Goal: Find specific page/section: Find specific page/section

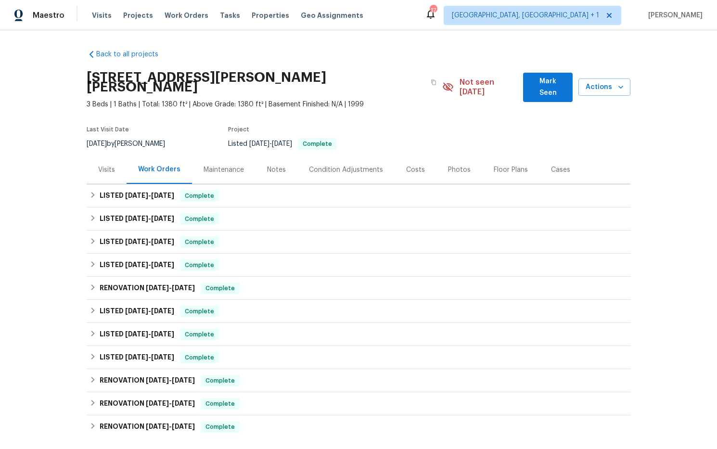
click at [410, 165] on div "Costs" at bounding box center [415, 170] width 19 height 10
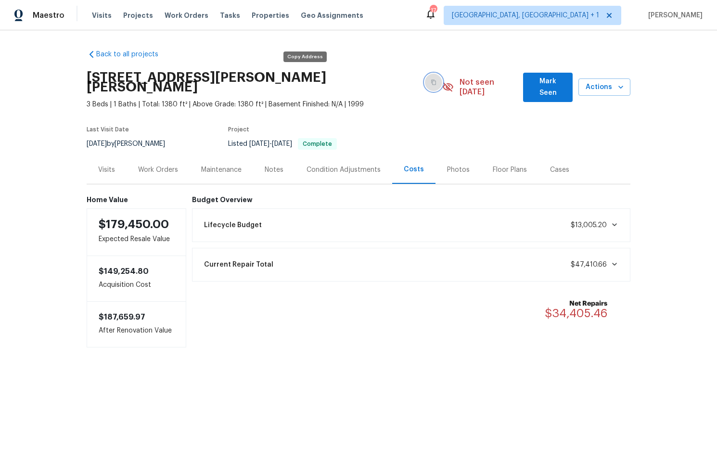
click at [430, 79] on icon "button" at bounding box center [433, 82] width 6 height 6
click at [164, 165] on div "Work Orders" at bounding box center [158, 170] width 40 height 10
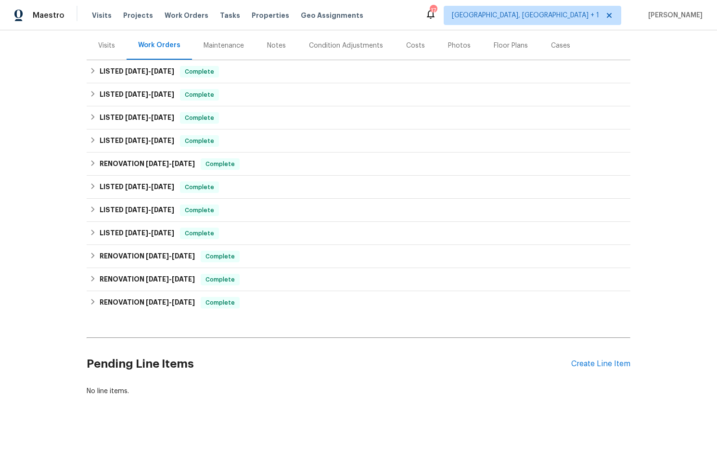
scroll to position [127, 0]
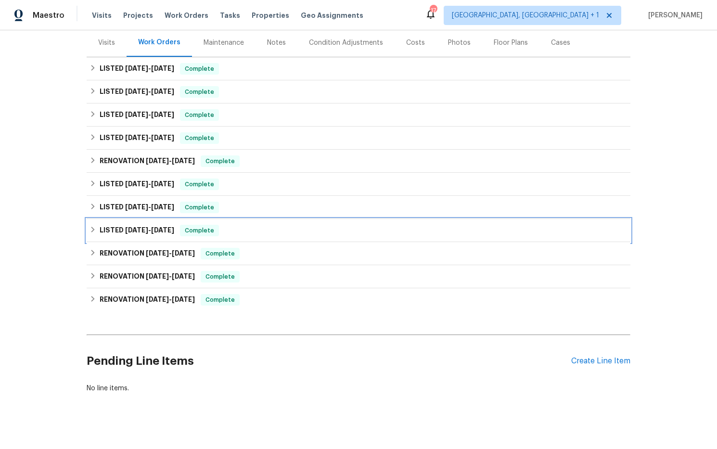
click at [136, 227] on span "12/30/24" at bounding box center [136, 230] width 23 height 7
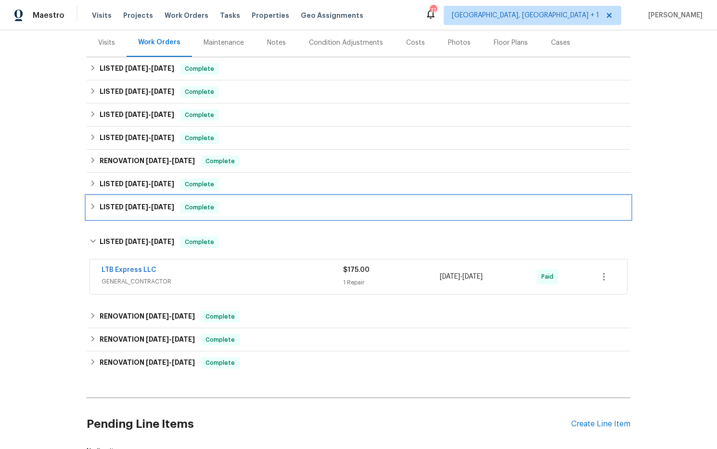
click at [153, 203] on span "1/13/25" at bounding box center [162, 206] width 23 height 7
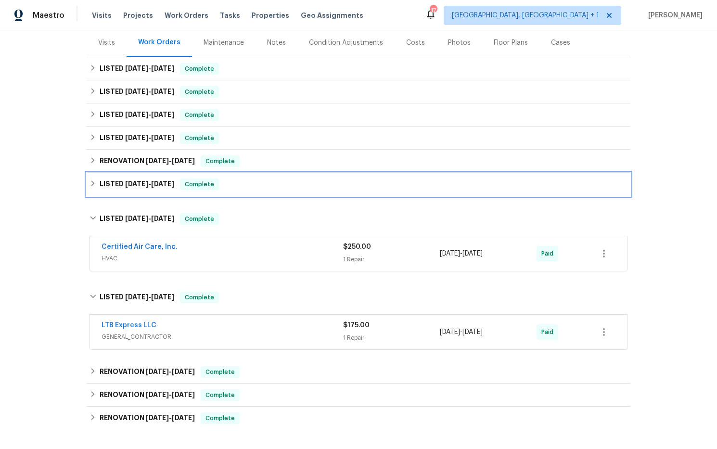
click at [152, 180] on span "1/10/25" at bounding box center [162, 183] width 23 height 7
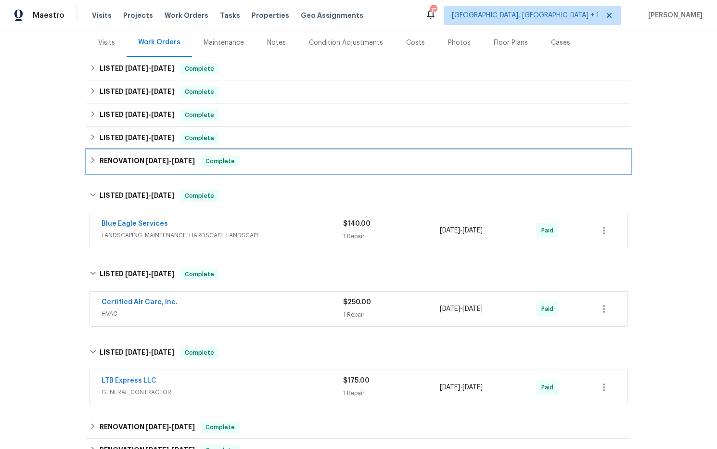
click at [148, 155] on h6 "RENOVATION 1/7/25 - 1/10/25" at bounding box center [147, 161] width 95 height 12
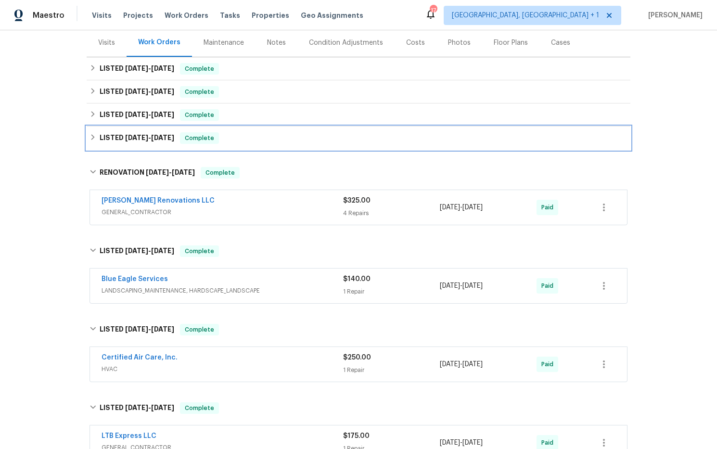
click at [151, 134] on span "1/28/25 - 1/29/25" at bounding box center [149, 137] width 49 height 7
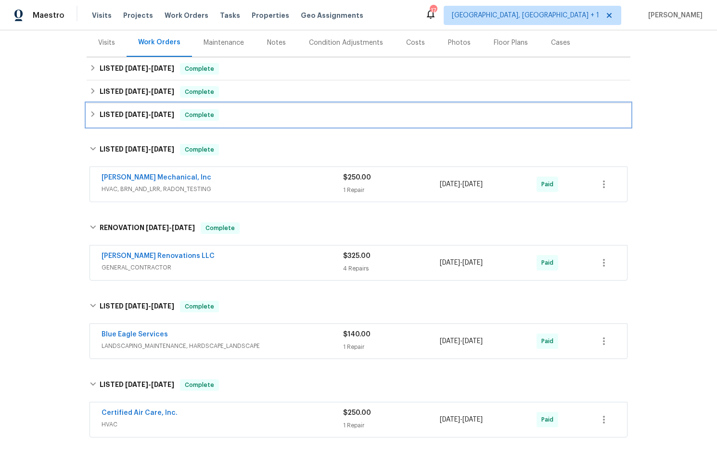
click at [154, 111] on span "3/6/25" at bounding box center [162, 114] width 23 height 7
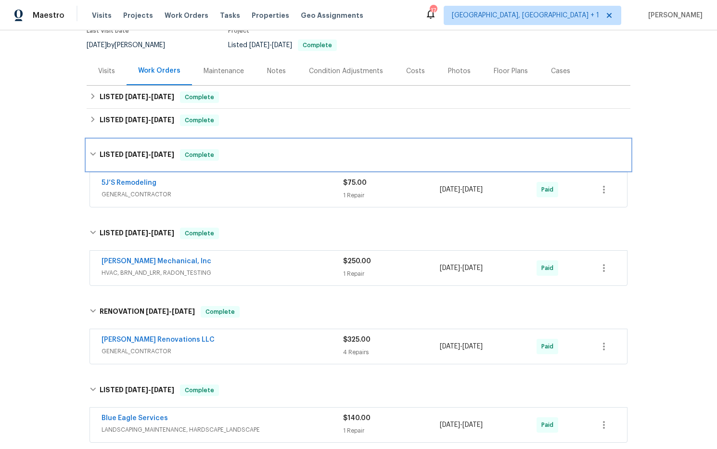
scroll to position [91, 0]
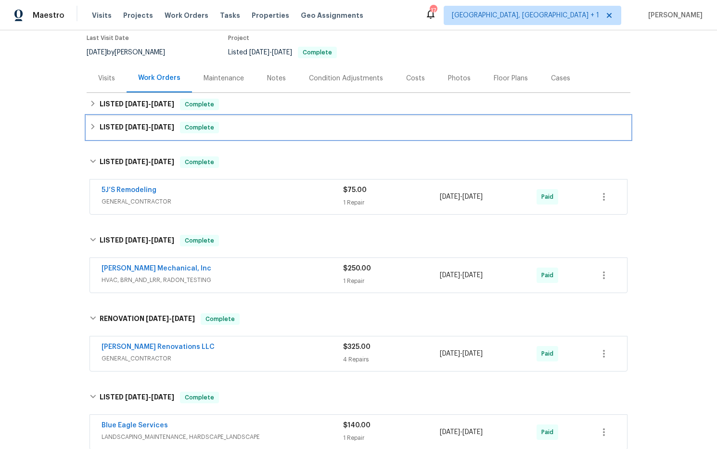
click at [150, 122] on h6 "LISTED 3/10/25 - 3/11/25" at bounding box center [137, 128] width 75 height 12
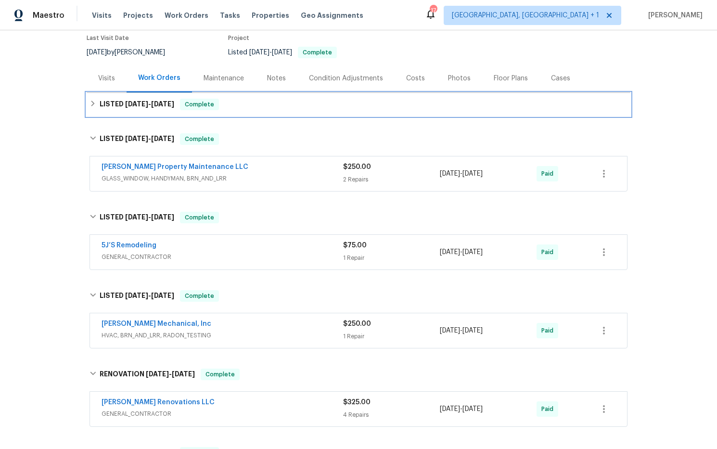
click at [151, 101] on span "4/18/25 - 4/21/25" at bounding box center [149, 104] width 49 height 7
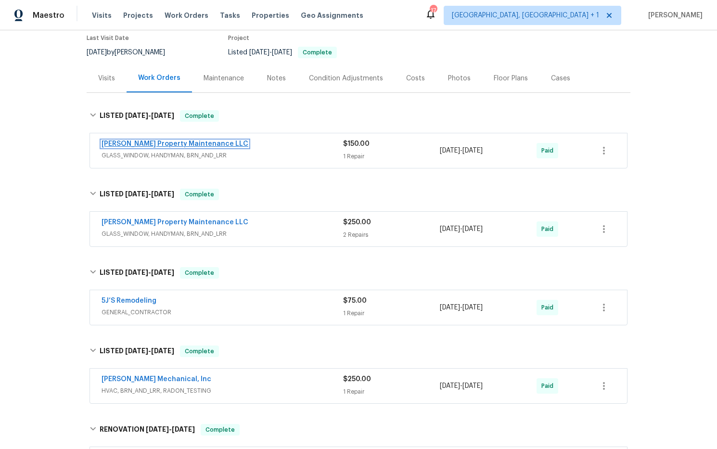
click at [159, 140] on link "Glen Property Maintenance LLC" at bounding box center [174, 143] width 147 height 7
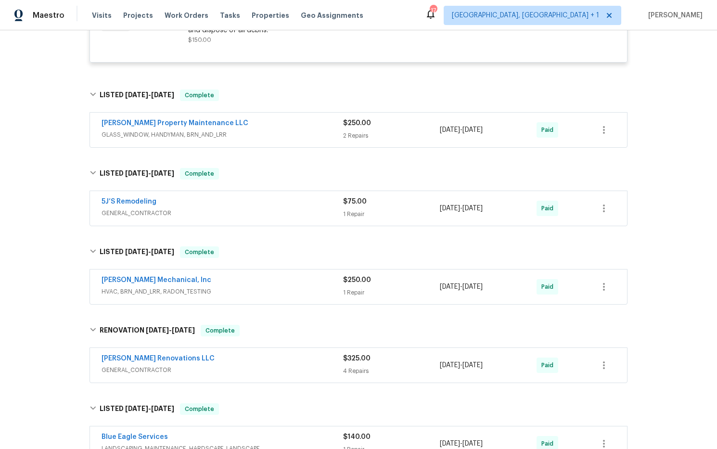
scroll to position [297, 0]
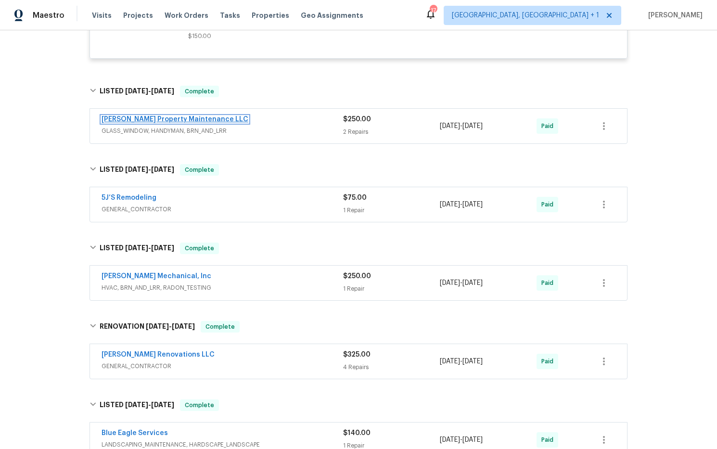
click at [180, 116] on link "Glen Property Maintenance LLC" at bounding box center [174, 119] width 147 height 7
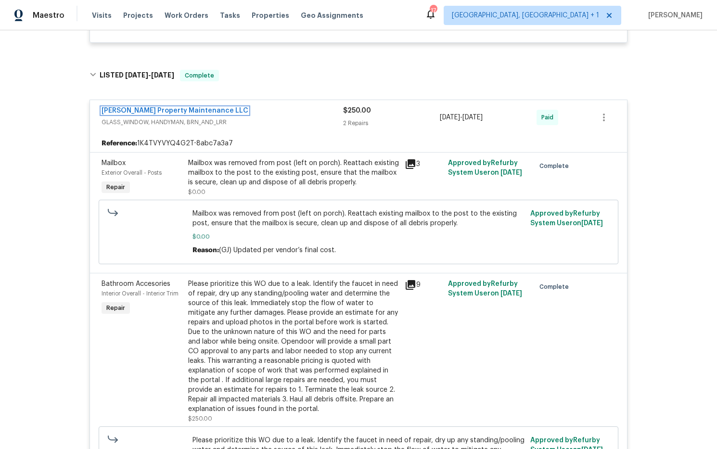
scroll to position [314, 0]
click at [407, 159] on icon at bounding box center [410, 164] width 10 height 10
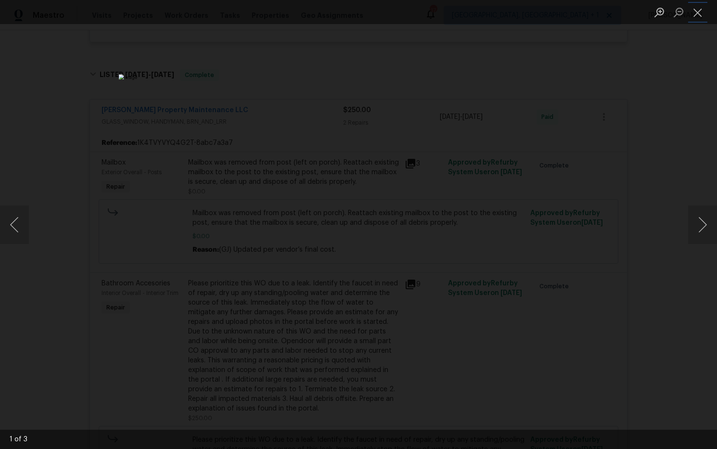
drag, startPoint x: 700, startPoint y: 13, endPoint x: 640, endPoint y: 47, distance: 69.0
click at [700, 13] on button "Close lightbox" at bounding box center [697, 12] width 19 height 17
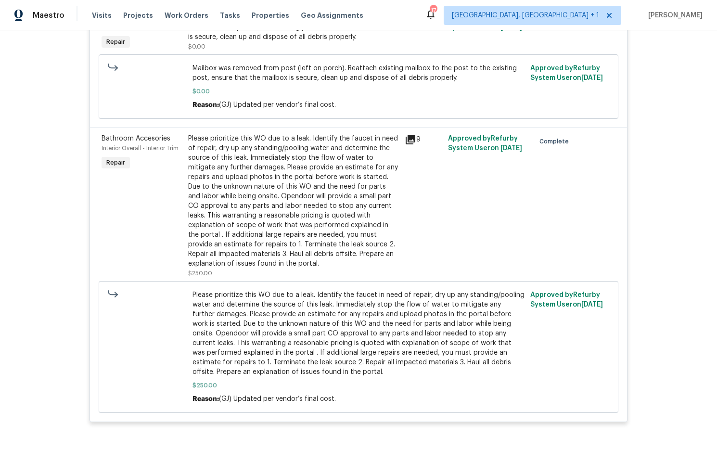
scroll to position [462, 0]
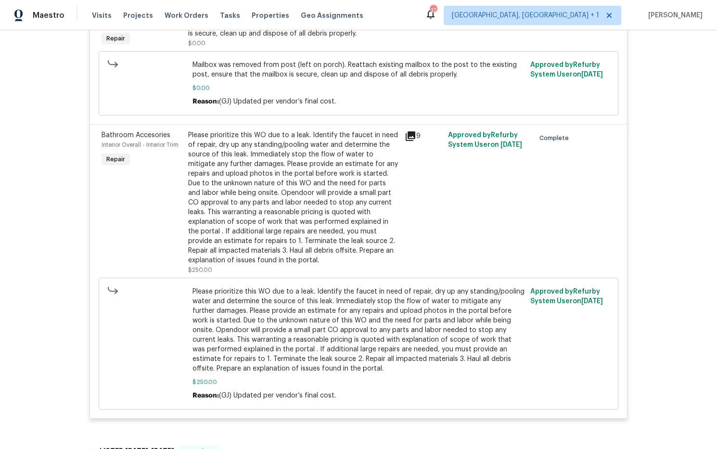
click at [410, 131] on icon at bounding box center [410, 136] width 10 height 10
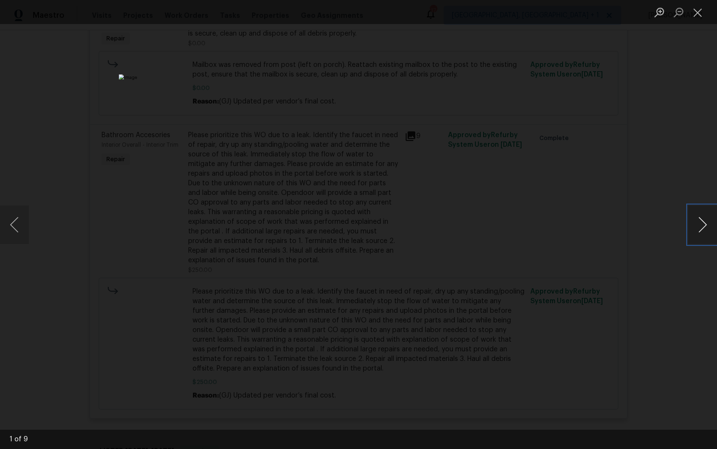
click at [707, 224] on button "Next image" at bounding box center [702, 224] width 29 height 38
click at [701, 223] on button "Next image" at bounding box center [702, 224] width 29 height 38
drag, startPoint x: 696, startPoint y: 15, endPoint x: 683, endPoint y: 18, distance: 13.0
click at [696, 15] on button "Close lightbox" at bounding box center [697, 12] width 19 height 17
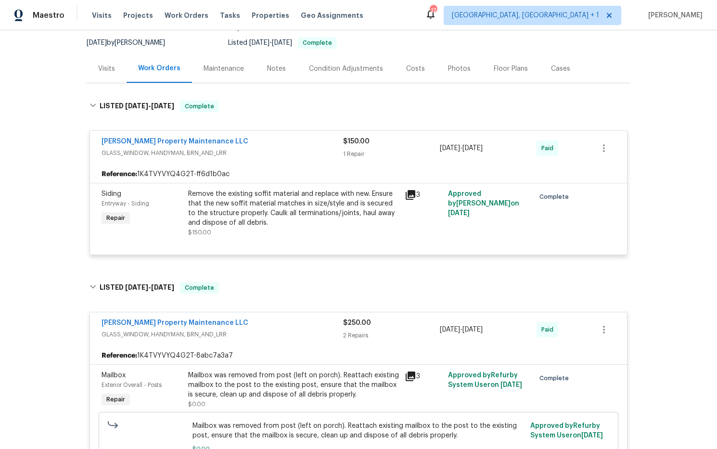
scroll to position [0, 0]
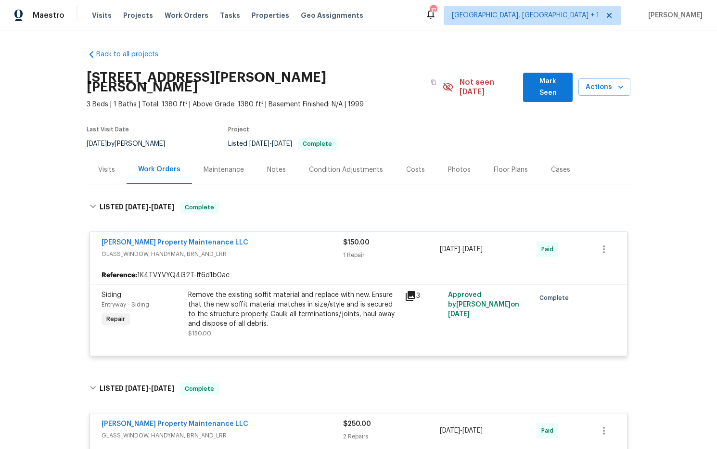
click at [413, 165] on div "Costs" at bounding box center [415, 170] width 19 height 10
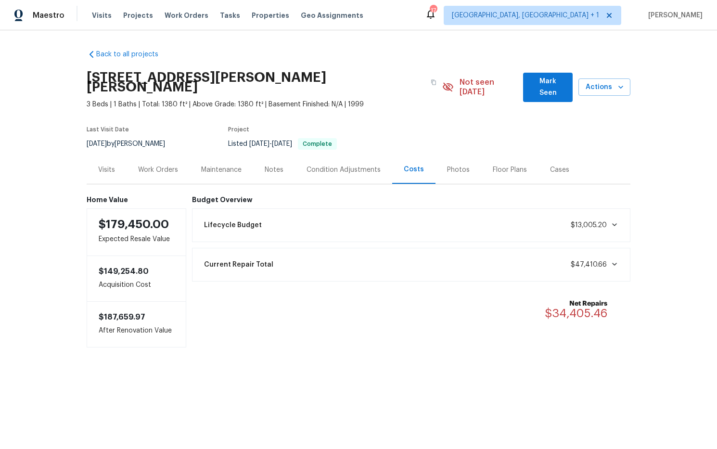
click at [163, 165] on div "Work Orders" at bounding box center [158, 170] width 40 height 10
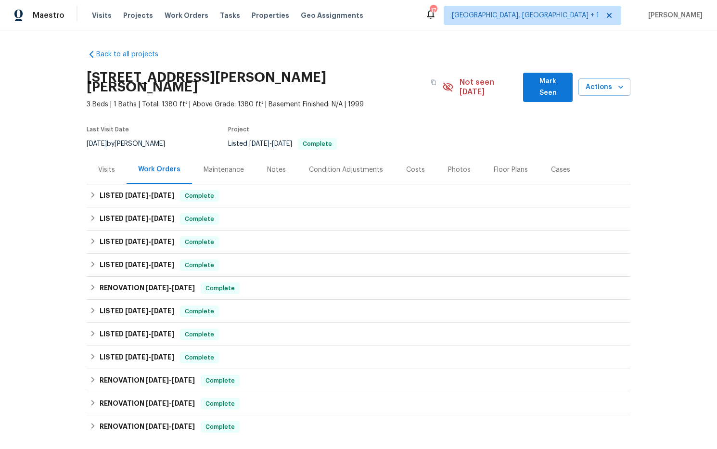
scroll to position [127, 0]
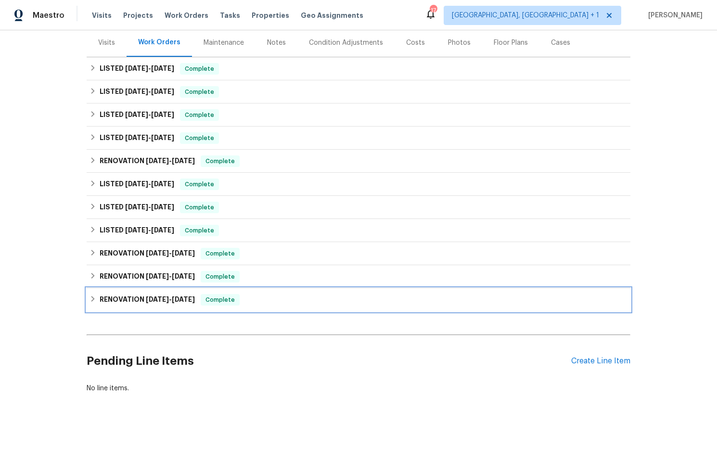
click at [154, 296] on span "4/1/24" at bounding box center [157, 299] width 23 height 7
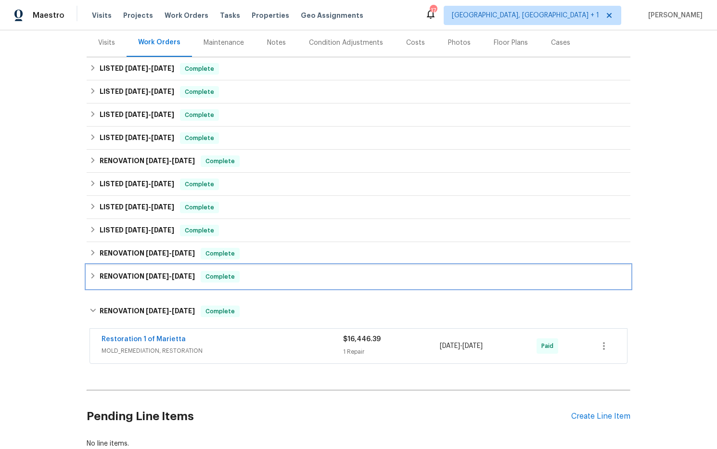
click at [166, 271] on h6 "RENOVATION 6/20/24 - 7/19/24" at bounding box center [147, 277] width 95 height 12
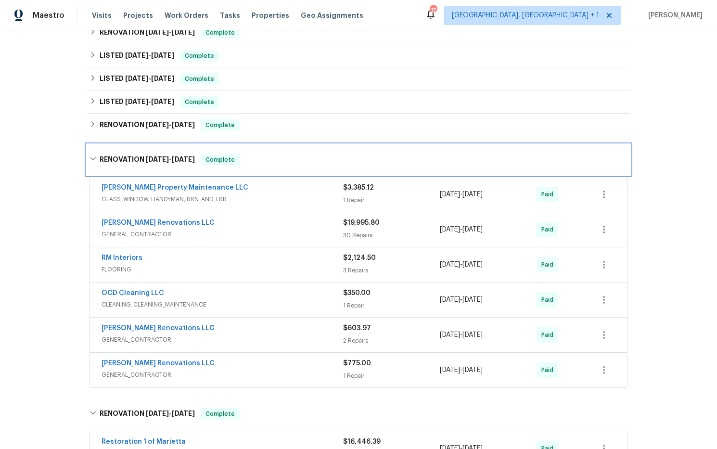
scroll to position [250, 0]
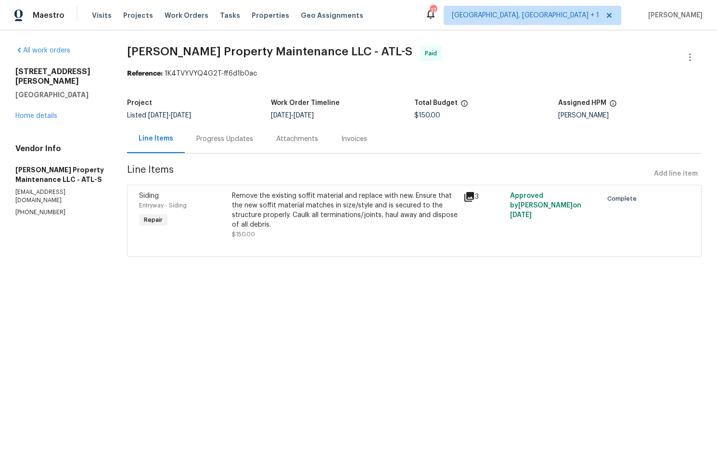
click at [467, 198] on icon at bounding box center [469, 197] width 10 height 10
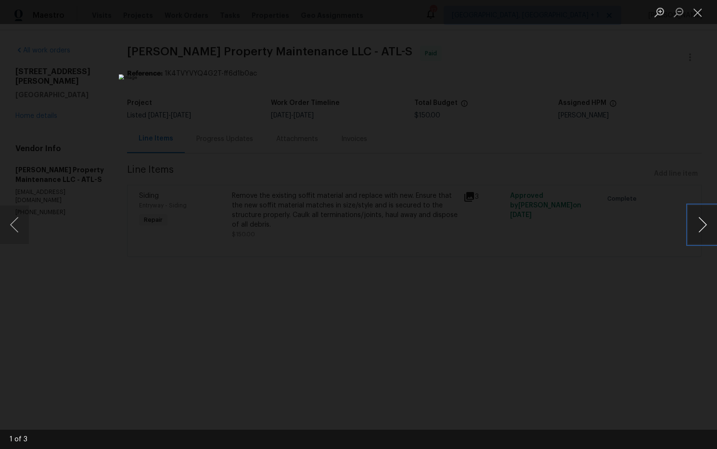
click at [702, 227] on button "Next image" at bounding box center [702, 224] width 29 height 38
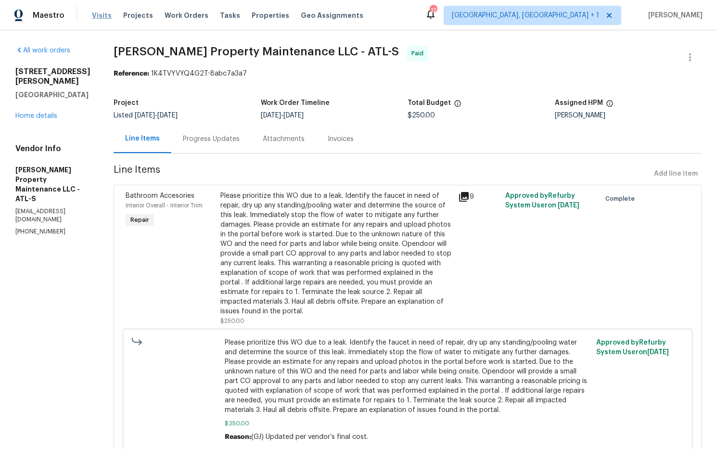
click at [103, 18] on span "Visits" at bounding box center [102, 16] width 20 height 10
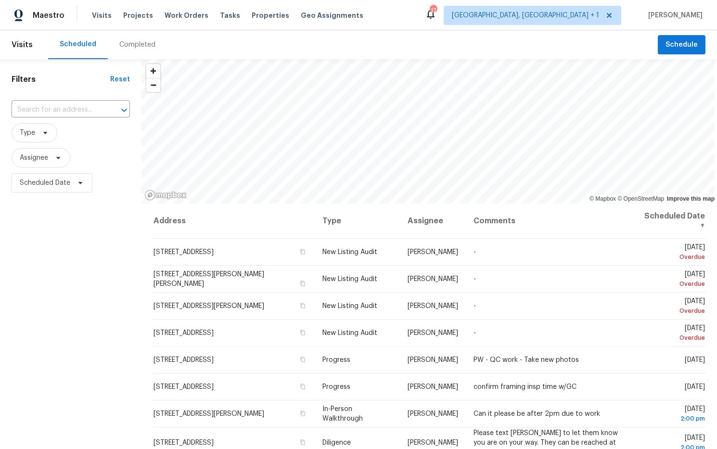
scroll to position [4, 0]
click at [589, 13] on span "[GEOGRAPHIC_DATA], [GEOGRAPHIC_DATA] + 1" at bounding box center [525, 16] width 147 height 10
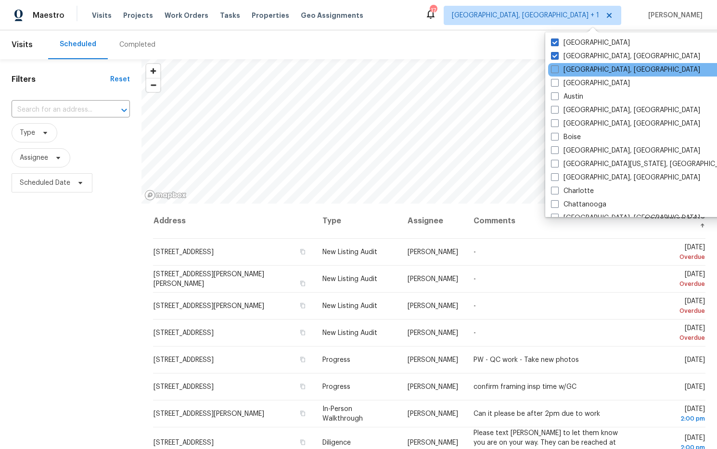
drag, startPoint x: 571, startPoint y: 82, endPoint x: 568, endPoint y: 75, distance: 7.5
click at [571, 81] on label "[GEOGRAPHIC_DATA]" at bounding box center [590, 83] width 79 height 10
click at [557, 81] on input "[GEOGRAPHIC_DATA]" at bounding box center [554, 81] width 6 height 6
checkbox input "true"
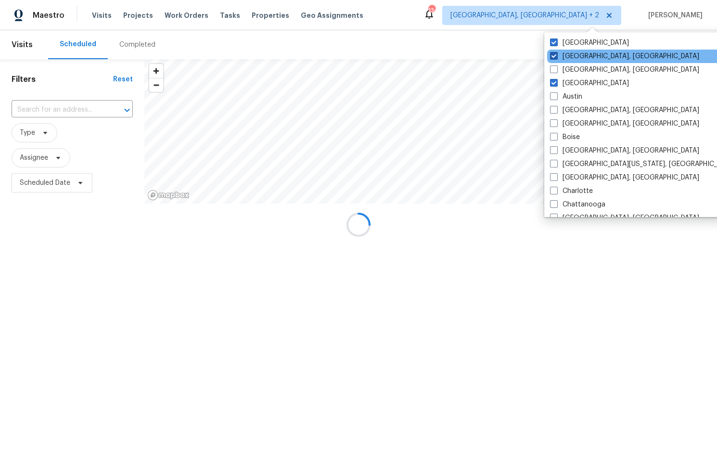
click at [555, 54] on span at bounding box center [554, 56] width 8 height 8
click at [555, 54] on input "[GEOGRAPHIC_DATA], [GEOGRAPHIC_DATA]" at bounding box center [553, 54] width 6 height 6
checkbox input "false"
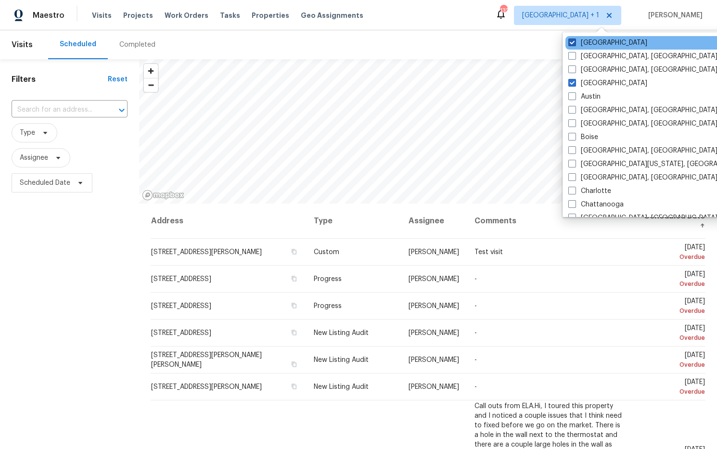
click at [569, 41] on span at bounding box center [572, 42] width 8 height 8
click at [569, 41] on input "[GEOGRAPHIC_DATA]" at bounding box center [571, 41] width 6 height 6
checkbox input "false"
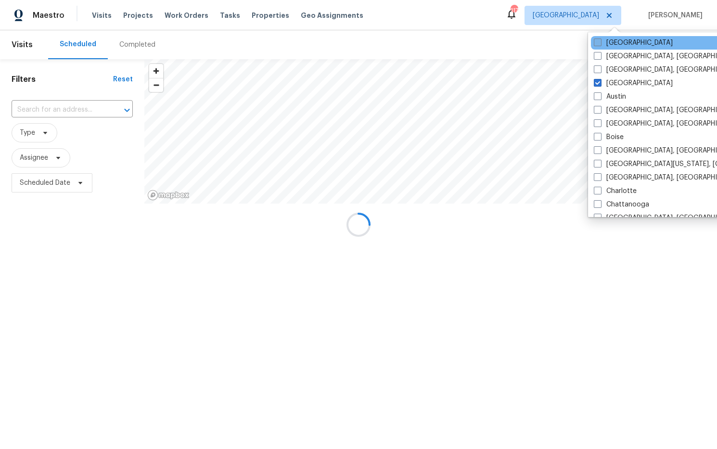
click at [472, 20] on div at bounding box center [358, 224] width 717 height 449
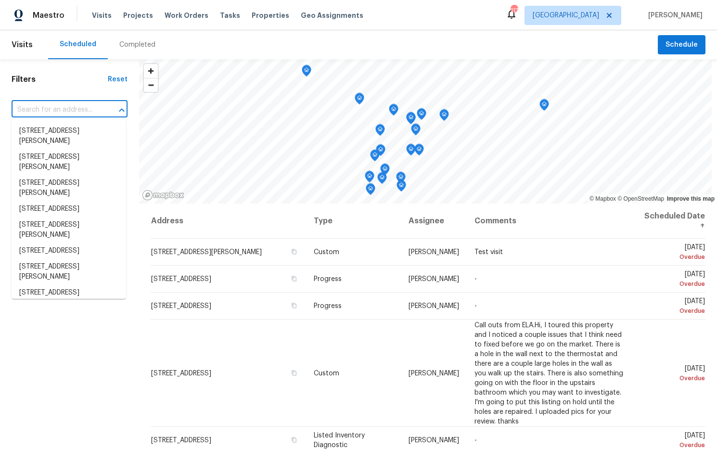
click at [36, 109] on input "text" at bounding box center [56, 109] width 89 height 15
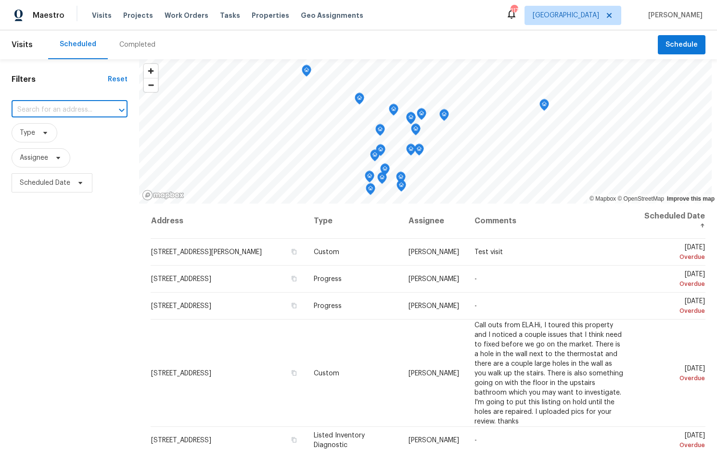
paste input "[STREET_ADDRESS][PERSON_NAME][PERSON_NAME]"
type input "[STREET_ADDRESS][PERSON_NAME][PERSON_NAME]"
click at [69, 138] on li "[STREET_ADDRESS][PERSON_NAME][PERSON_NAME]" at bounding box center [69, 141] width 114 height 36
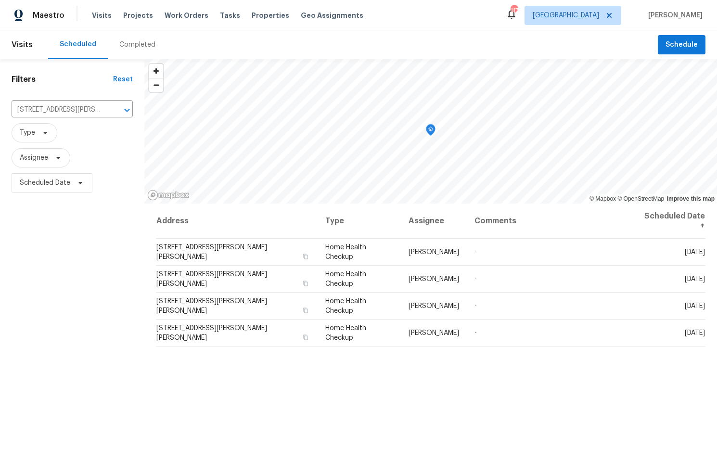
click at [144, 49] on div "Completed" at bounding box center [137, 45] width 36 height 10
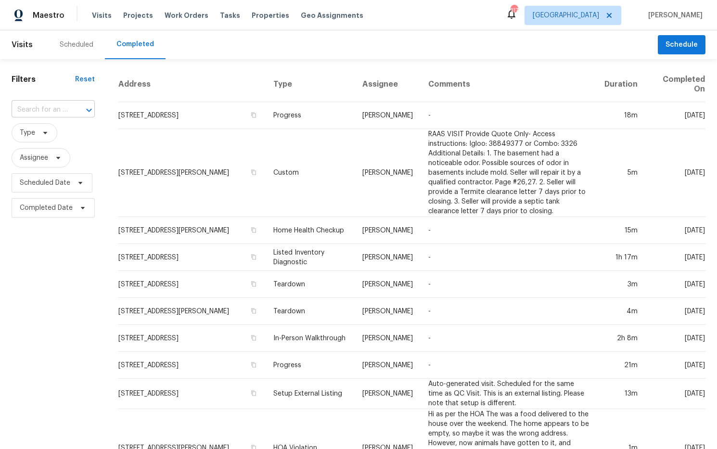
click at [71, 109] on div at bounding box center [82, 109] width 25 height 13
paste input "[STREET_ADDRESS][PERSON_NAME][PERSON_NAME]"
type input "[STREET_ADDRESS][PERSON_NAME][PERSON_NAME]"
click at [54, 136] on li "[STREET_ADDRESS][PERSON_NAME][PERSON_NAME]" at bounding box center [53, 141] width 82 height 36
